Goal: Information Seeking & Learning: Learn about a topic

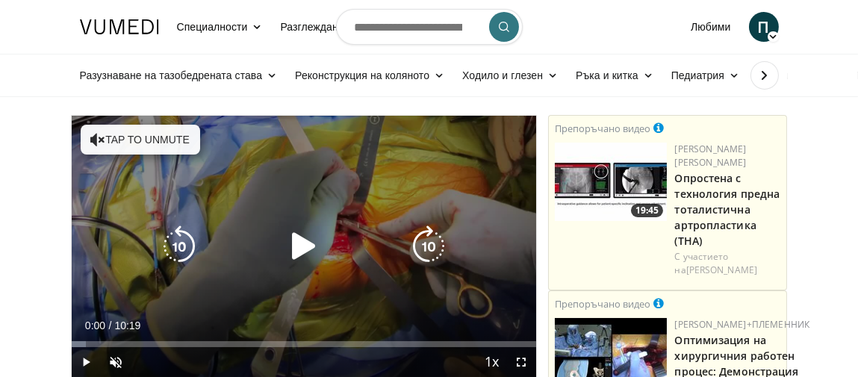
scroll to position [149, 0]
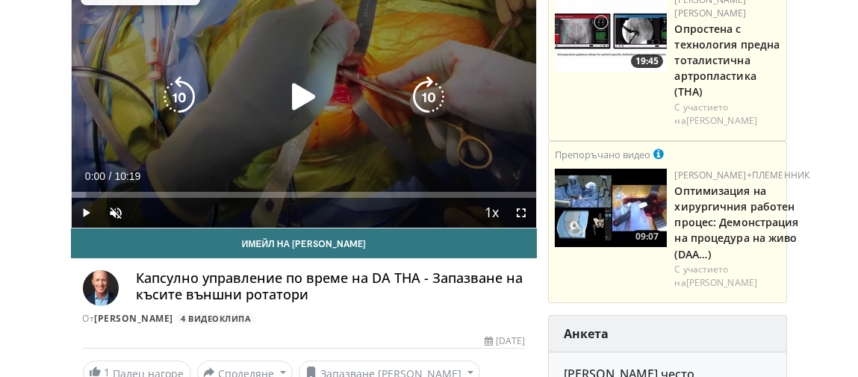
click at [295, 96] on icon "Video Player" at bounding box center [304, 97] width 42 height 42
click at [305, 98] on icon "Video Player" at bounding box center [304, 97] width 42 height 42
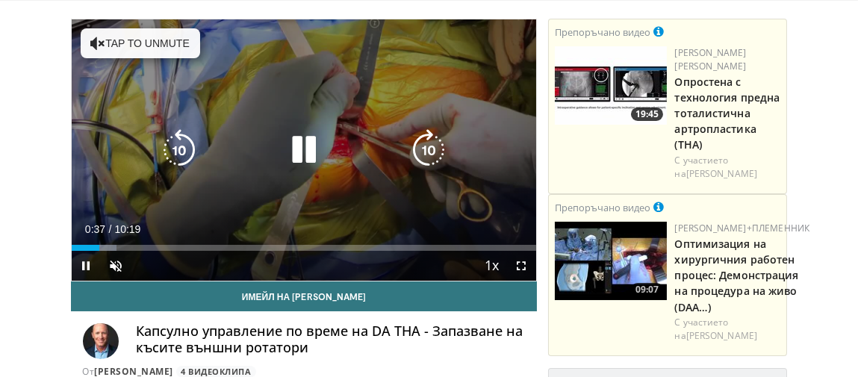
scroll to position [75, 0]
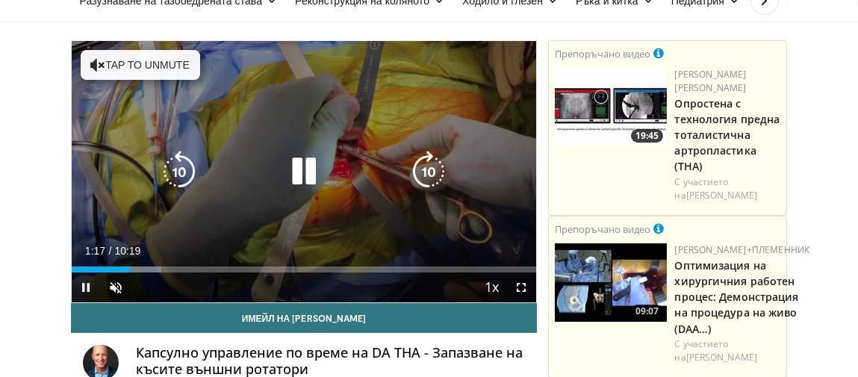
click at [370, 122] on div "10 seconds Tap to unmute" at bounding box center [304, 171] width 465 height 261
click at [296, 169] on icon "Video Player" at bounding box center [304, 172] width 42 height 42
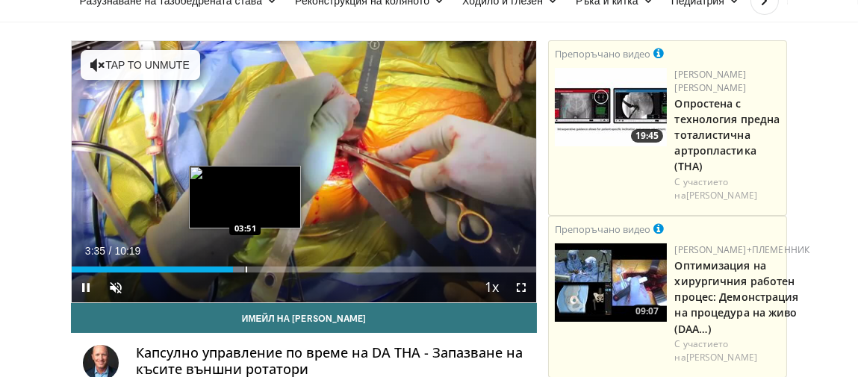
click at [246, 267] on div "Progress Bar" at bounding box center [246, 270] width 1 height 6
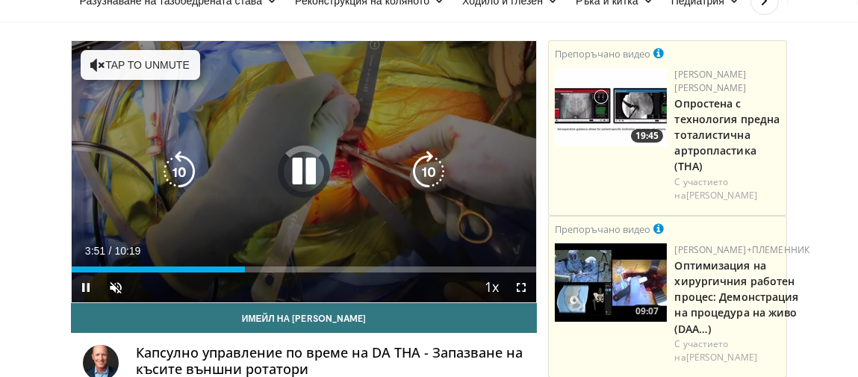
click at [457, 191] on div "10 seconds Tap to unmute" at bounding box center [304, 171] width 465 height 261
click at [296, 166] on icon "Video Player" at bounding box center [304, 172] width 42 height 42
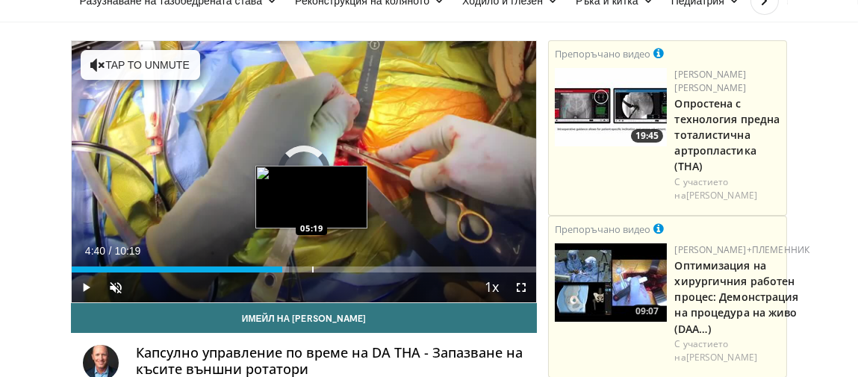
click at [312, 270] on div "Progress Bar" at bounding box center [312, 270] width 1 height 6
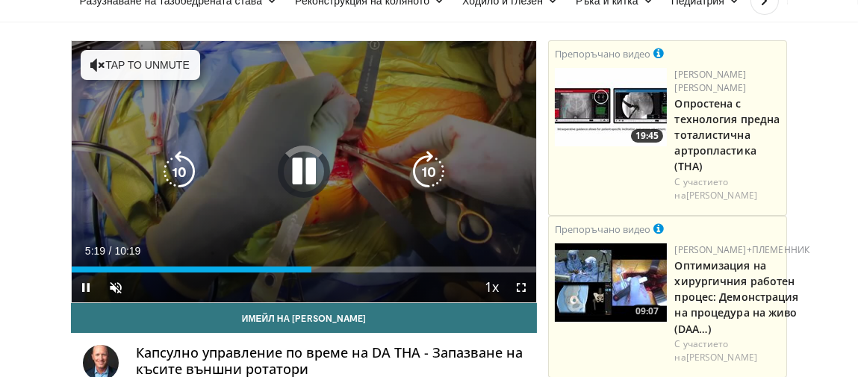
click at [309, 174] on icon "Video Player" at bounding box center [304, 172] width 42 height 42
click at [300, 167] on icon "Video Player" at bounding box center [304, 172] width 42 height 42
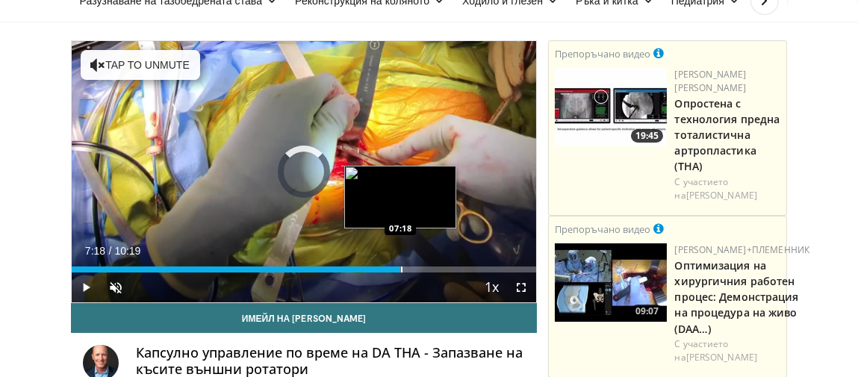
click at [401, 268] on div "Progress Bar" at bounding box center [401, 270] width 1 height 6
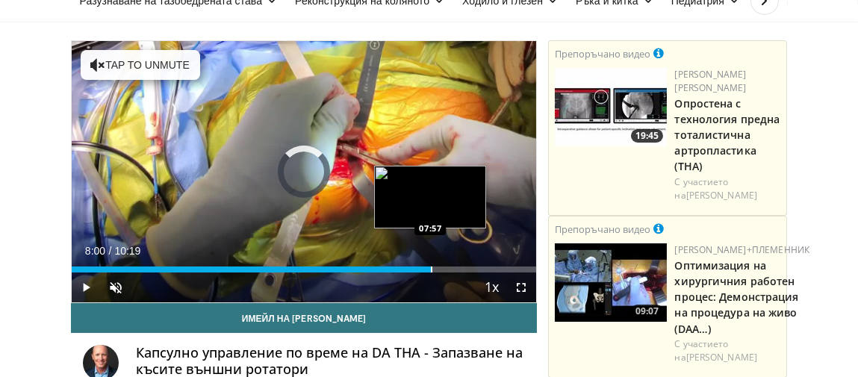
click at [432, 269] on div "Loaded : 0.00% 08:00 07:57" at bounding box center [304, 270] width 465 height 6
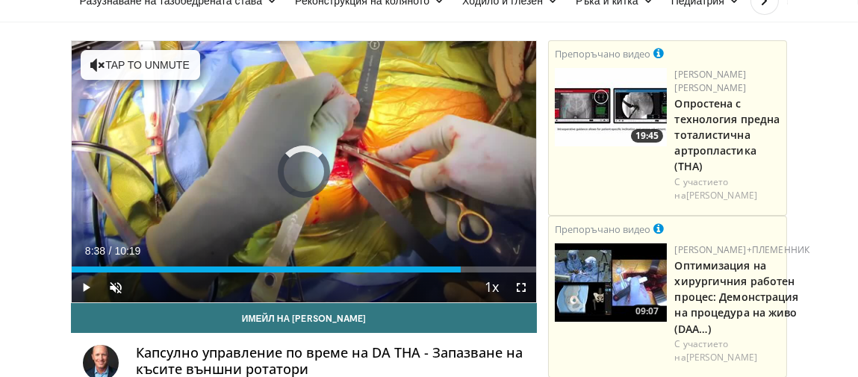
click at [462, 270] on div "Progress Bar" at bounding box center [462, 270] width 1 height 6
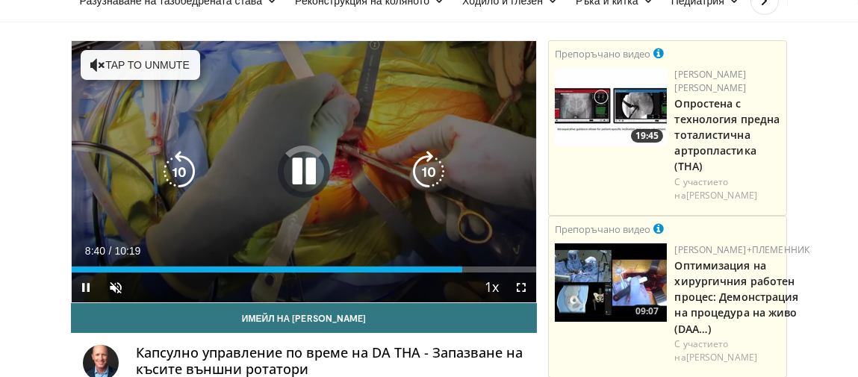
click at [311, 167] on icon "Video Player" at bounding box center [304, 172] width 42 height 42
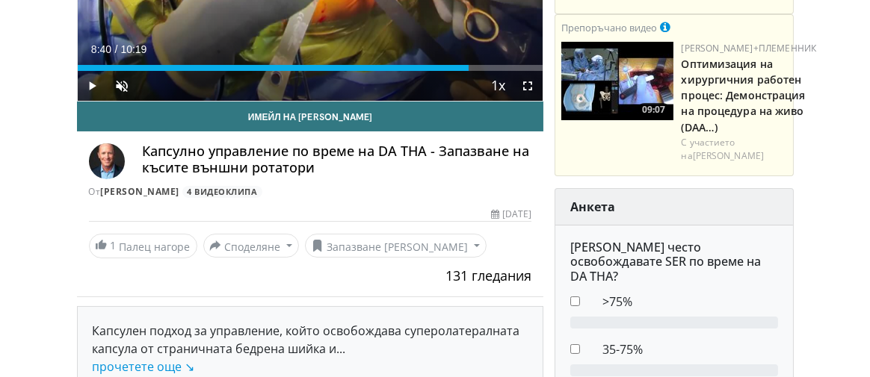
scroll to position [299, 0]
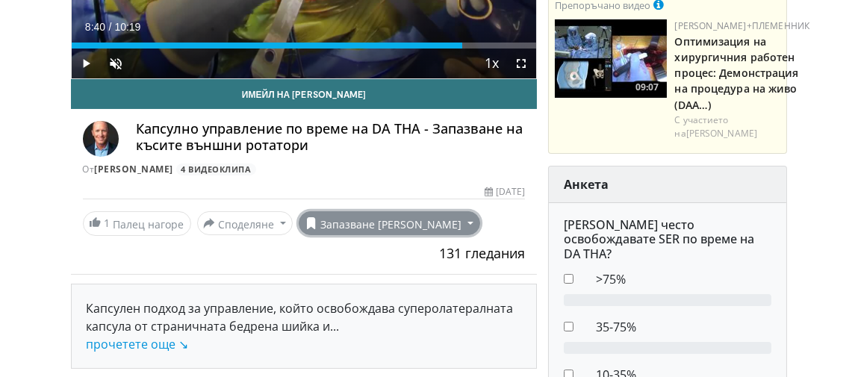
click at [373, 226] on font "Запазване в" at bounding box center [390, 224] width 141 height 14
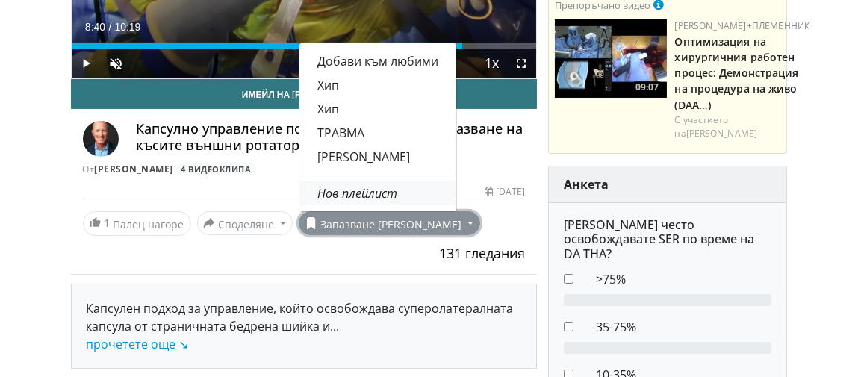
click at [353, 192] on font "Нов плейлист" at bounding box center [358, 193] width 80 height 16
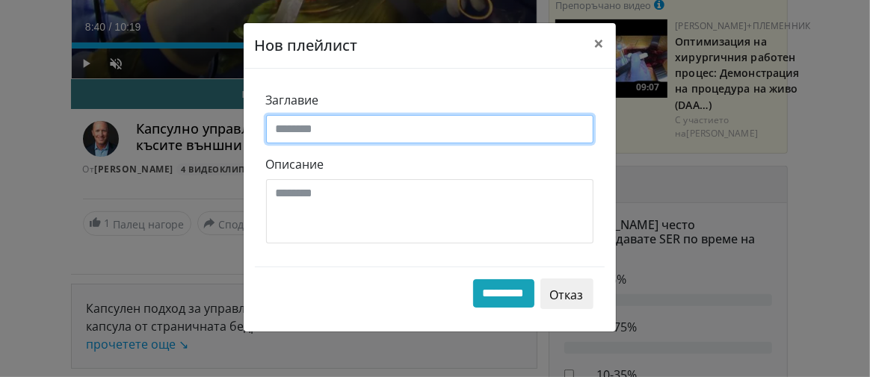
click at [299, 131] on input "Заглавие" at bounding box center [429, 129] width 327 height 28
type input "*"
type input "****"
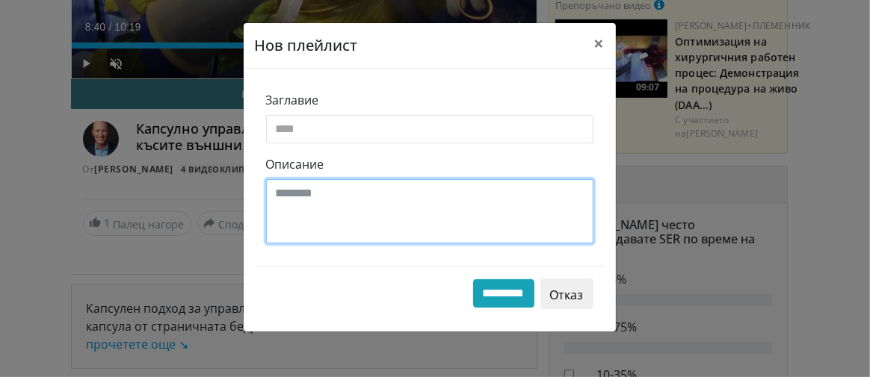
drag, startPoint x: 283, startPoint y: 197, endPoint x: 289, endPoint y: 192, distance: 7.9
click at [288, 193] on textarea "Описание" at bounding box center [429, 211] width 327 height 64
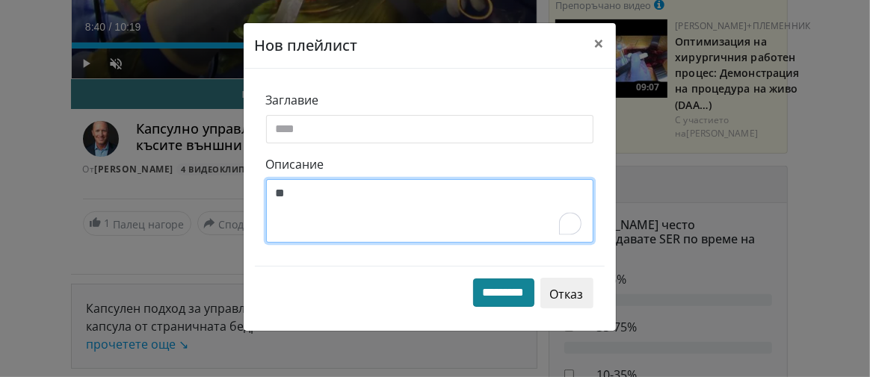
type textarea "**"
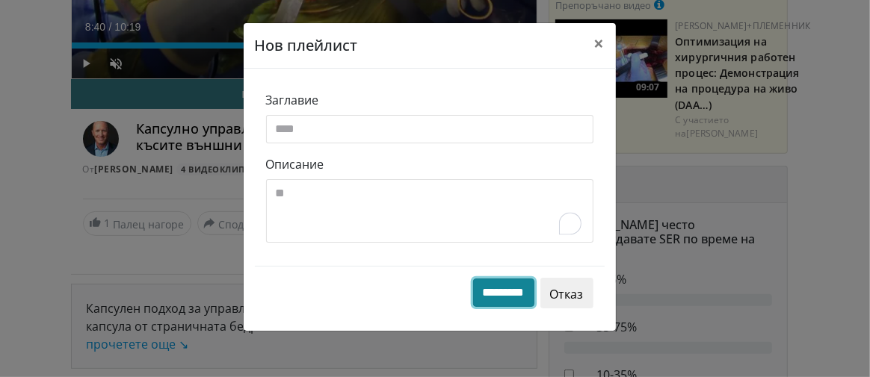
click at [505, 284] on input "*********" at bounding box center [503, 293] width 61 height 28
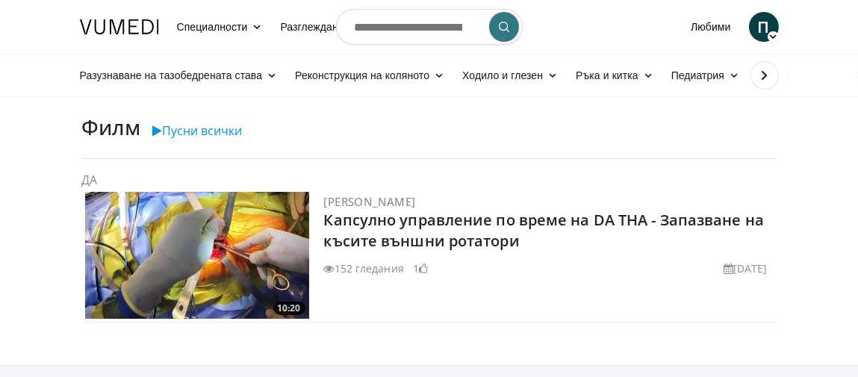
click at [216, 237] on img at bounding box center [197, 255] width 224 height 127
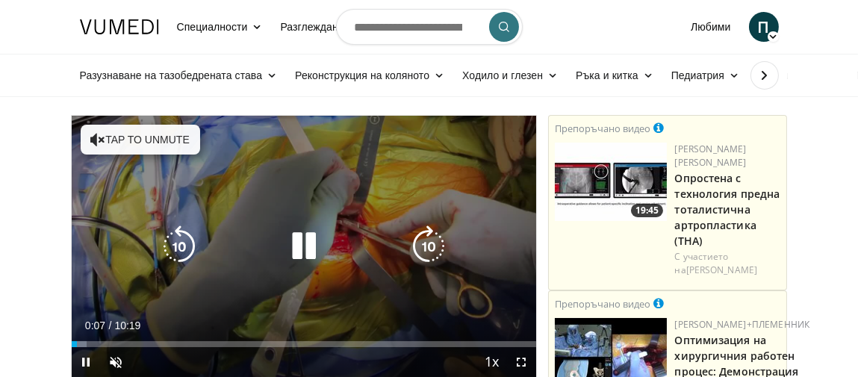
click at [302, 240] on icon "Video Player" at bounding box center [304, 247] width 42 height 42
click at [93, 140] on icon "Video Player" at bounding box center [97, 139] width 15 height 15
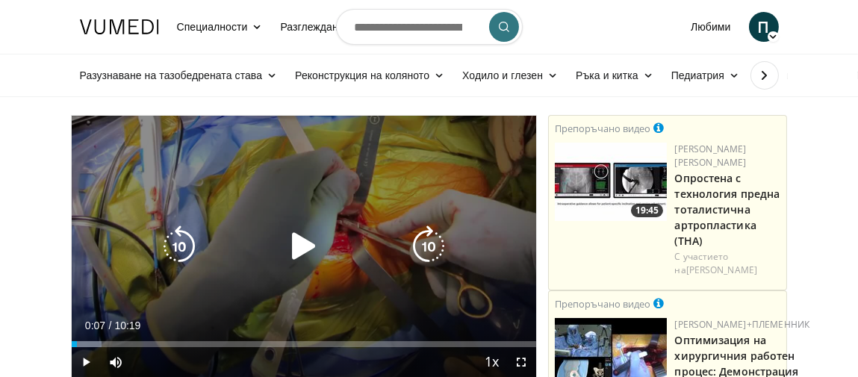
click at [260, 171] on div "10 seconds Tap to unmute" at bounding box center [304, 246] width 465 height 261
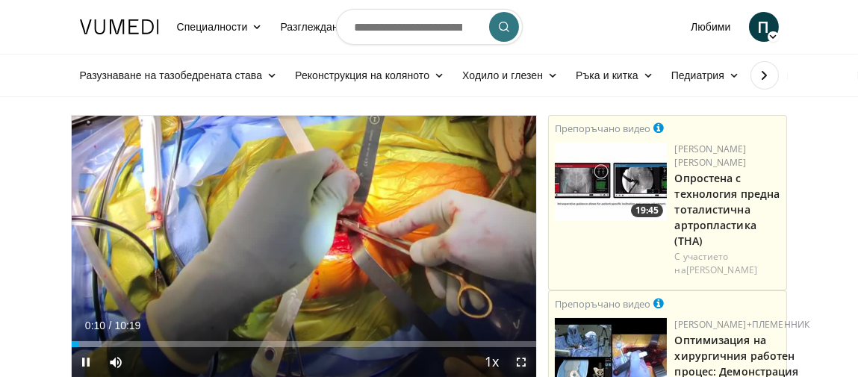
click at [524, 361] on span "Video Player" at bounding box center [522, 362] width 30 height 30
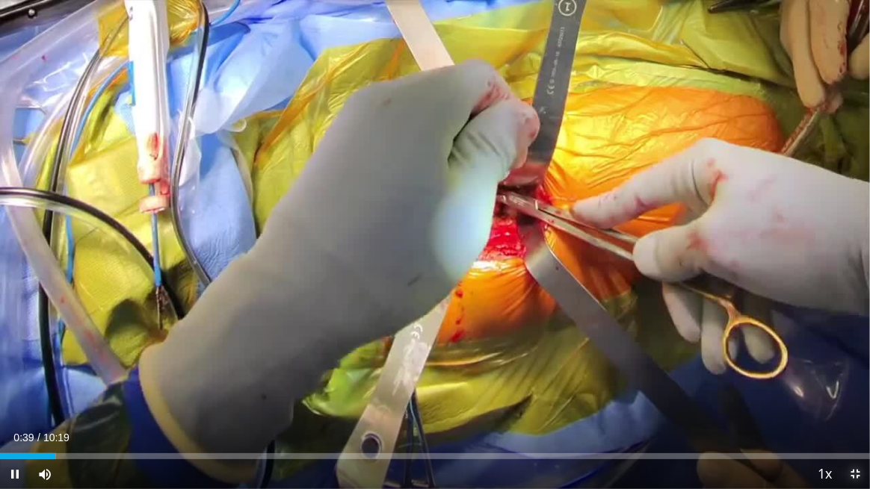
click at [858, 377] on span "Video Player" at bounding box center [855, 474] width 30 height 30
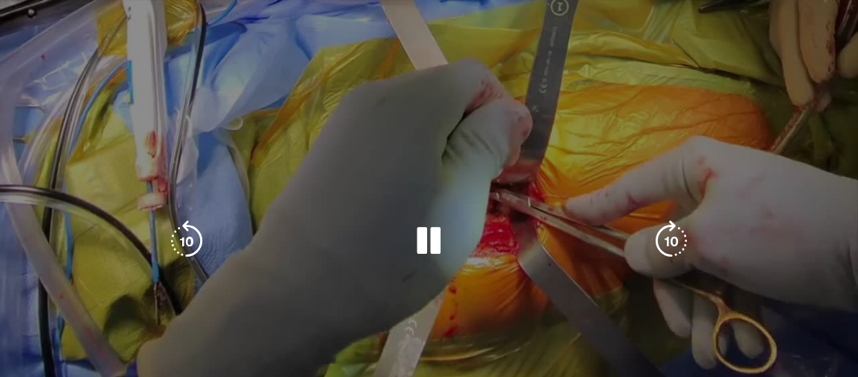
scroll to position [75, 0]
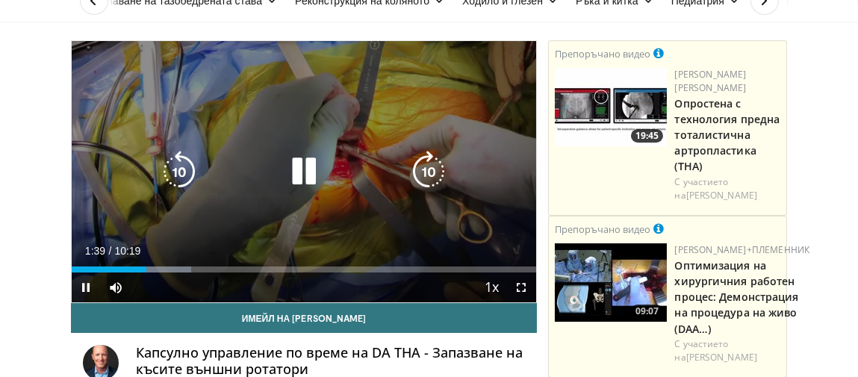
click at [264, 221] on div "10 seconds Tap to unmute" at bounding box center [304, 171] width 465 height 261
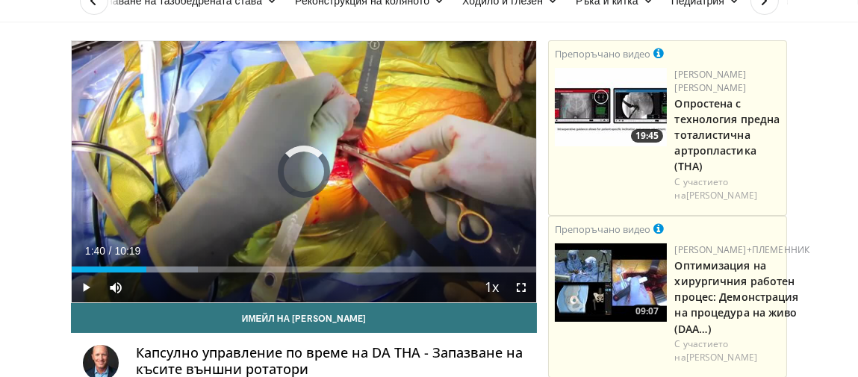
click at [0, 0] on div "Progress Bar" at bounding box center [0, 0] width 0 height 0
click at [87, 286] on span "Video Player" at bounding box center [87, 288] width 30 height 30
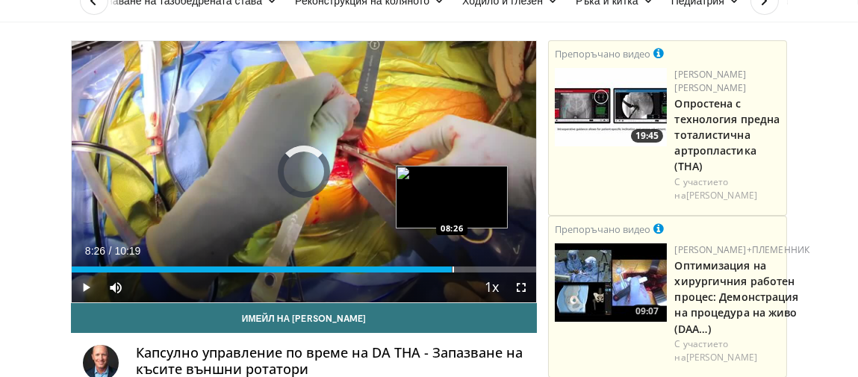
click at [451, 267] on div "Loaded : 41.99% 08:26 08:26" at bounding box center [304, 270] width 465 height 6
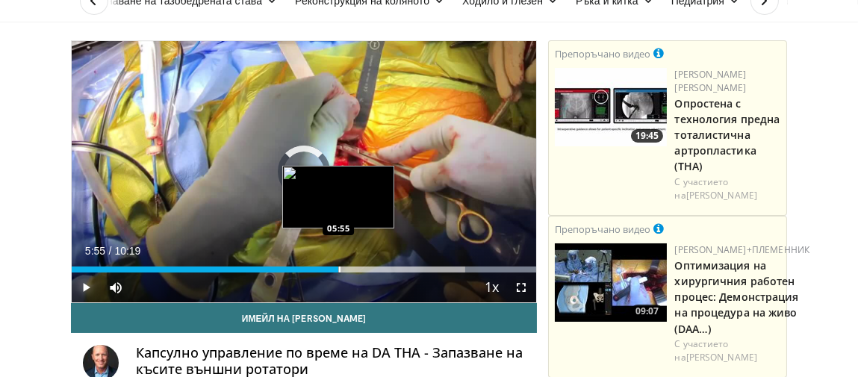
click at [339, 267] on div "Progress Bar" at bounding box center [339, 270] width 1 height 6
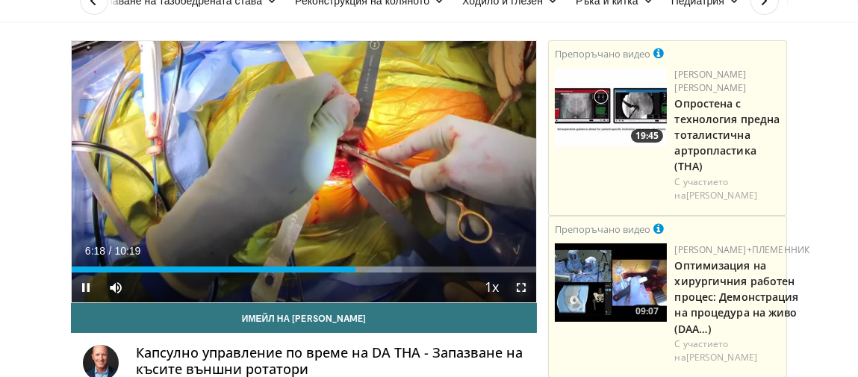
click at [520, 285] on span "Video Player" at bounding box center [522, 288] width 30 height 30
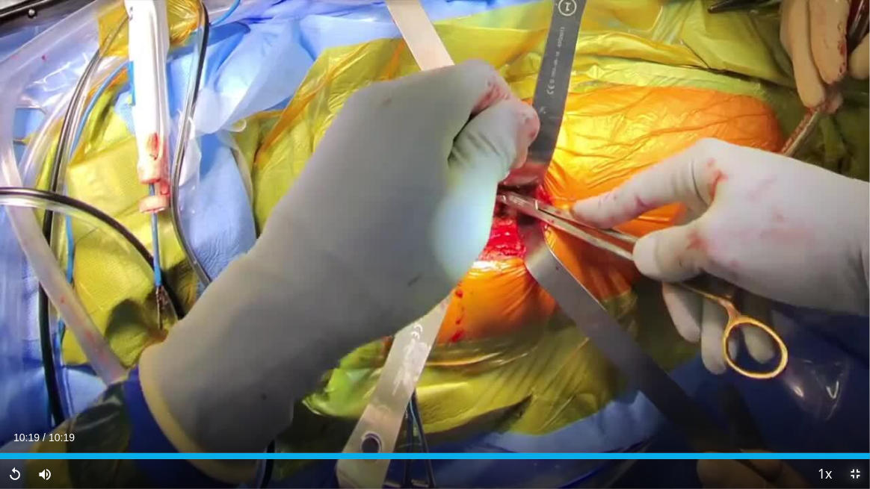
click at [856, 377] on span "Video Player" at bounding box center [855, 474] width 30 height 30
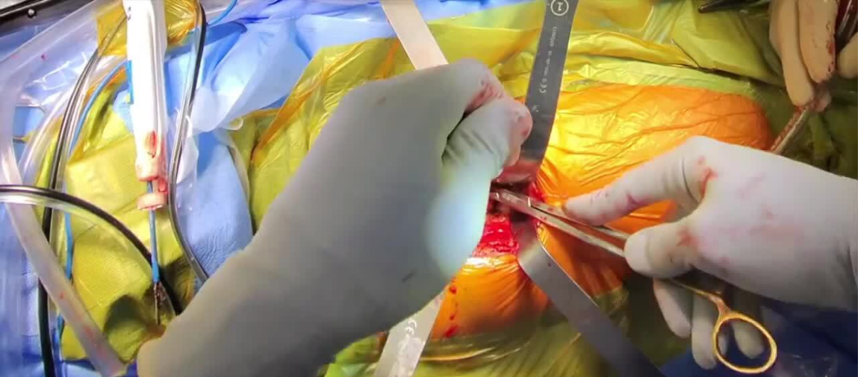
scroll to position [149, 0]
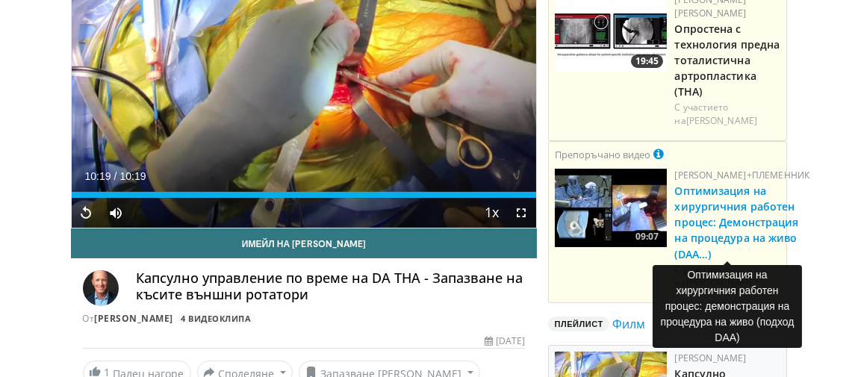
click at [734, 184] on font "Оптимизация на хирургичния работен процес: Демонстрация на процедура на живо (D…" at bounding box center [737, 222] width 124 height 77
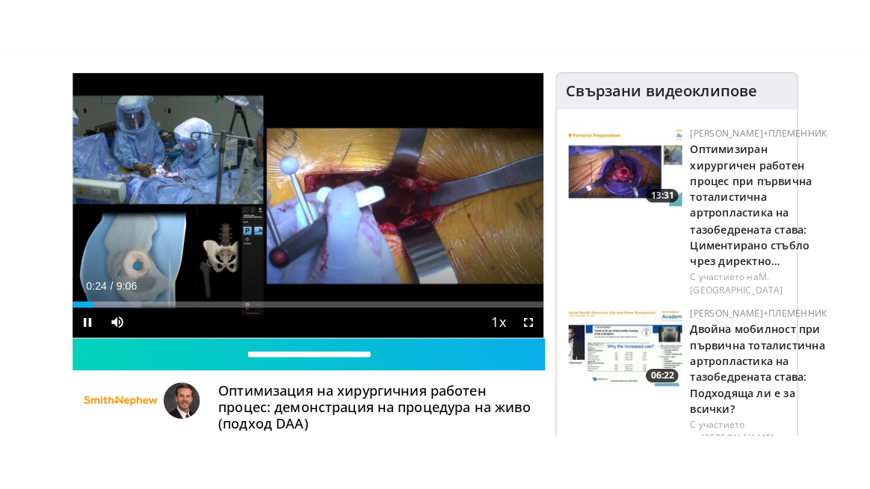
scroll to position [75, 0]
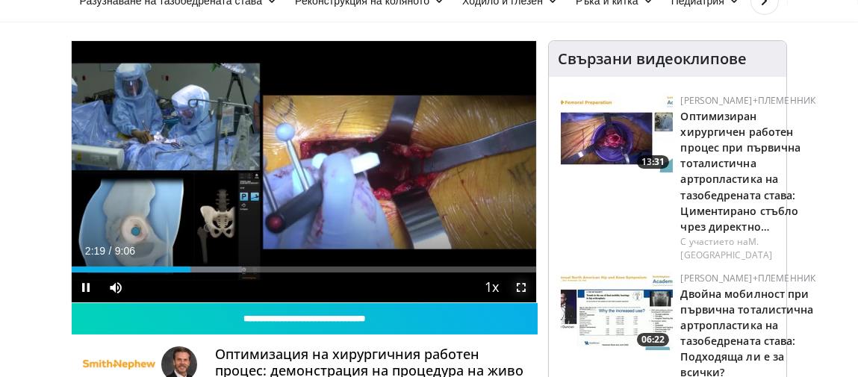
click at [524, 285] on span "Video Player" at bounding box center [522, 288] width 30 height 30
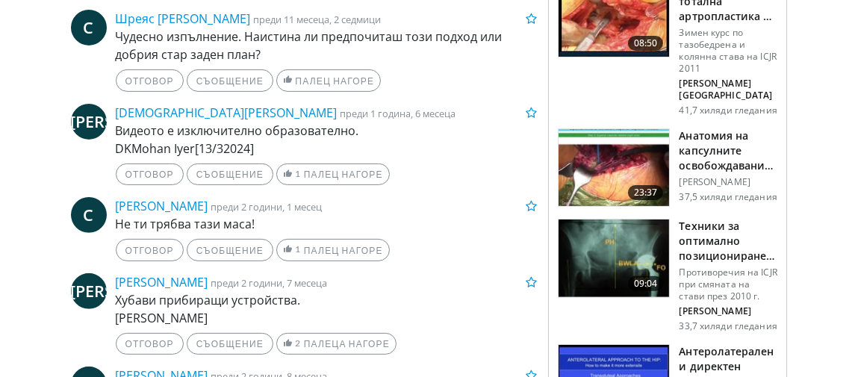
scroll to position [747, 0]
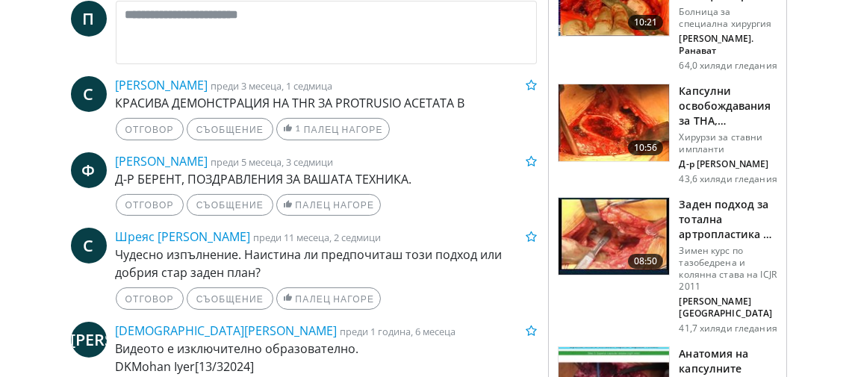
click at [704, 84] on font "Капсулни освобождавания за THA, използващи ASI подход" at bounding box center [725, 121] width 92 height 74
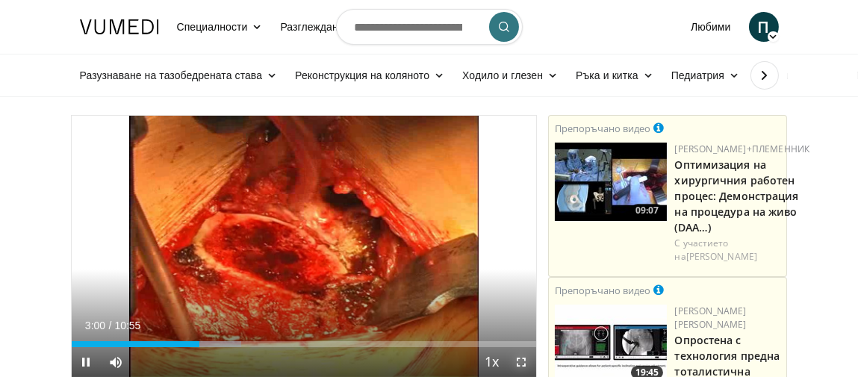
click at [522, 359] on span "Video Player" at bounding box center [522, 362] width 30 height 30
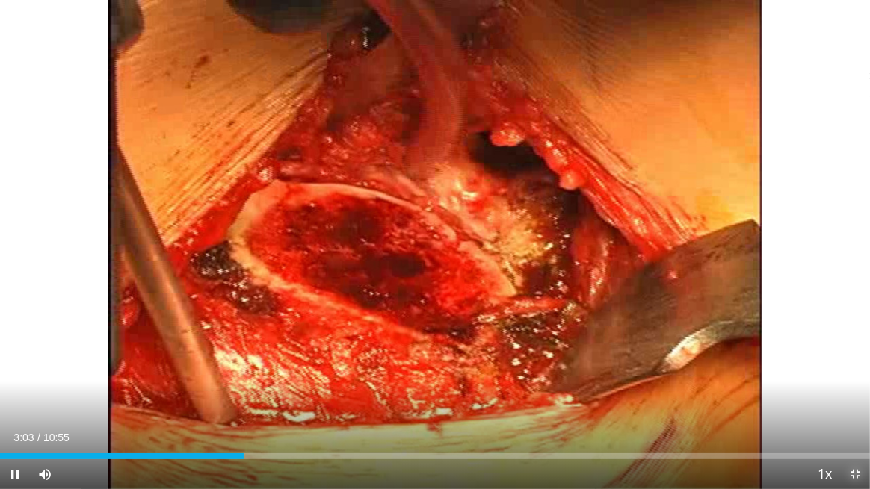
drag, startPoint x: 856, startPoint y: 471, endPoint x: 816, endPoint y: 369, distance: 110.0
click at [856, 377] on span "Video Player" at bounding box center [855, 474] width 30 height 30
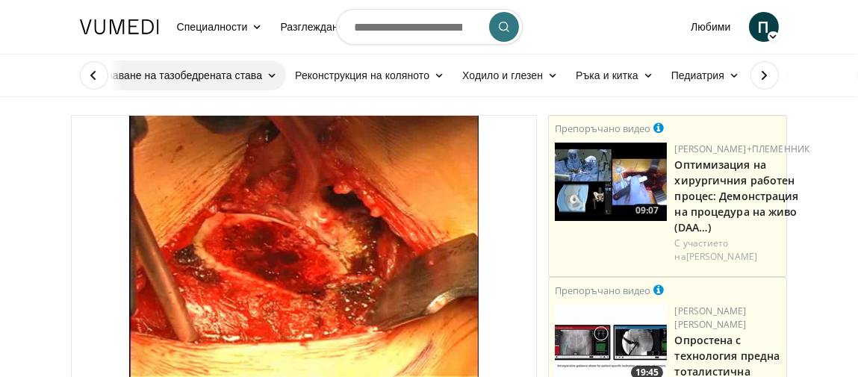
click at [200, 74] on font "Разузнаване на тазобедрената става" at bounding box center [171, 75] width 183 height 13
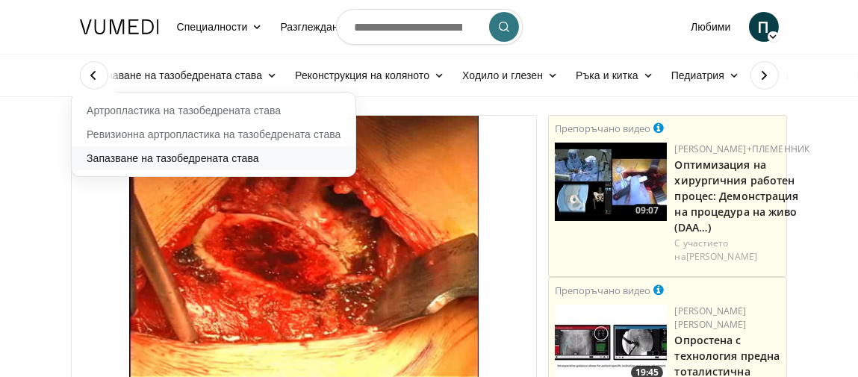
click at [190, 158] on font "Запазване на тазобедрената става" at bounding box center [173, 158] width 173 height 13
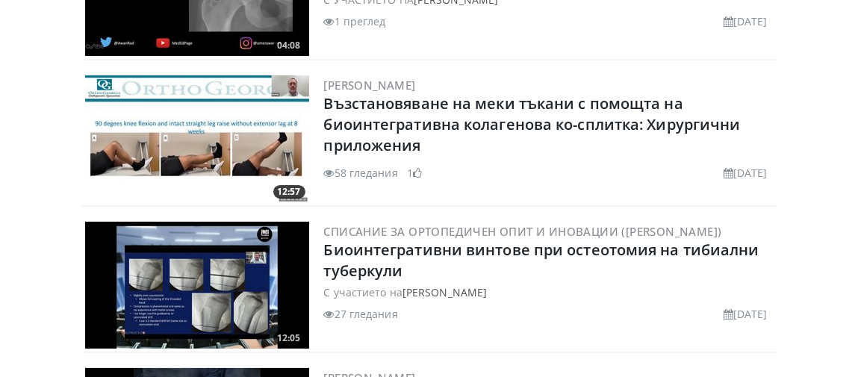
scroll to position [598, 0]
